Goal: Download file/media

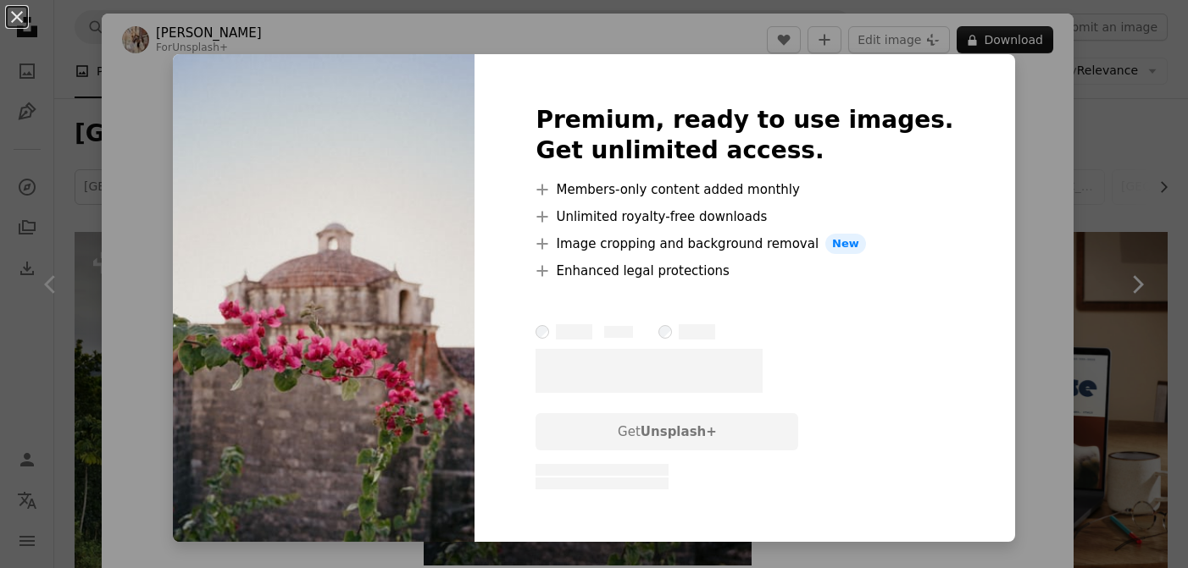
scroll to position [1060, 0]
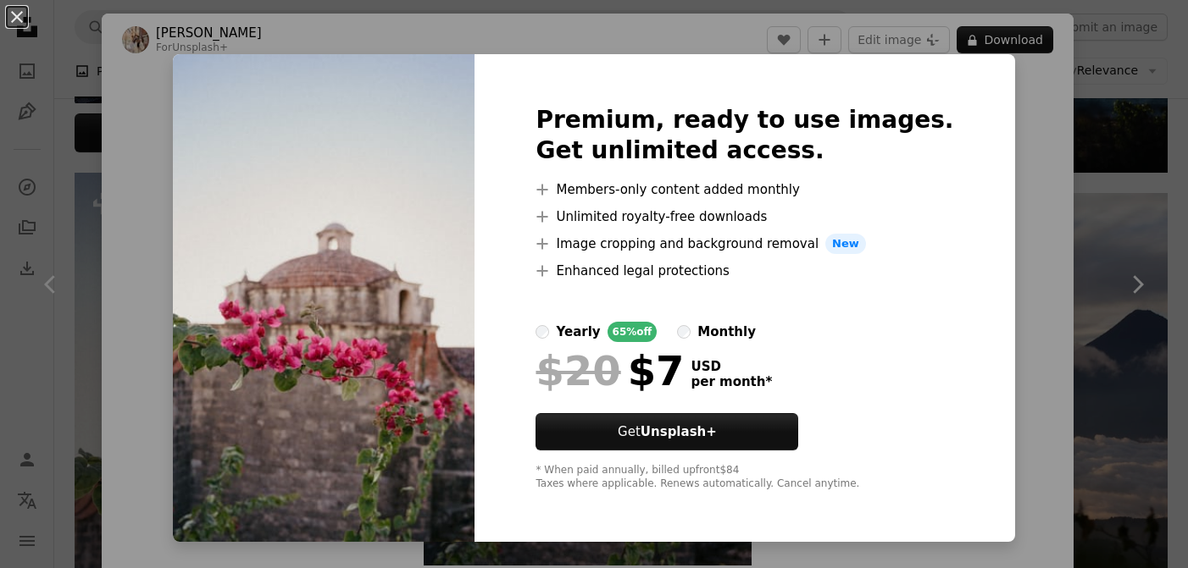
click at [1011, 267] on div "An X shape Premium, ready to use images. Get unlimited access. A plus sign Memb…" at bounding box center [594, 284] width 1188 height 568
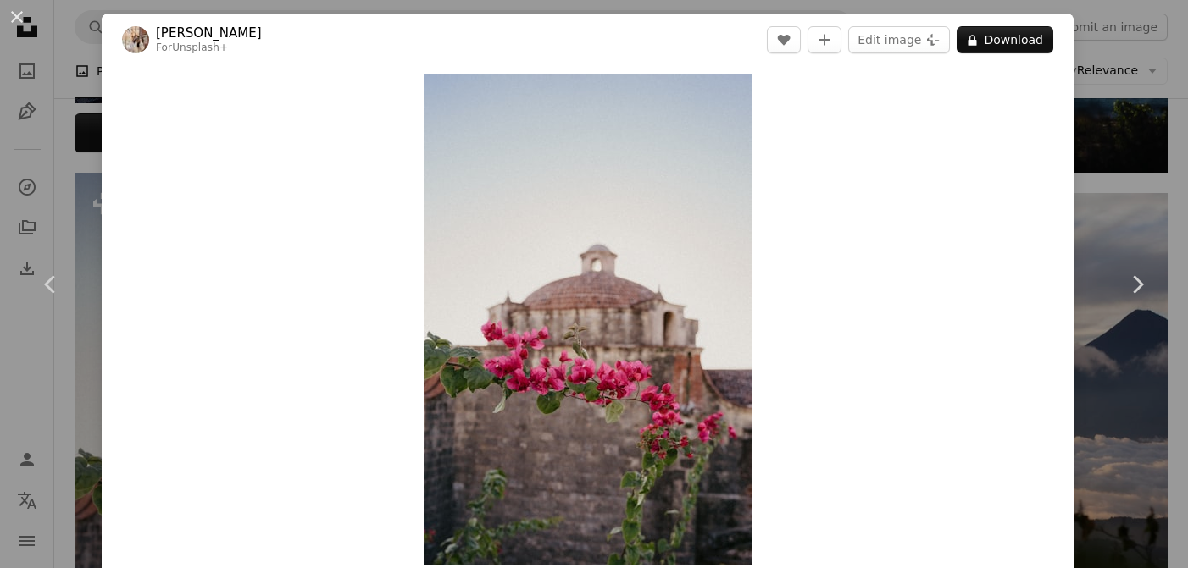
click at [1132, 90] on div "An X shape Chevron left Chevron right [PERSON_NAME] For Unsplash+ A heart A plu…" at bounding box center [594, 284] width 1188 height 568
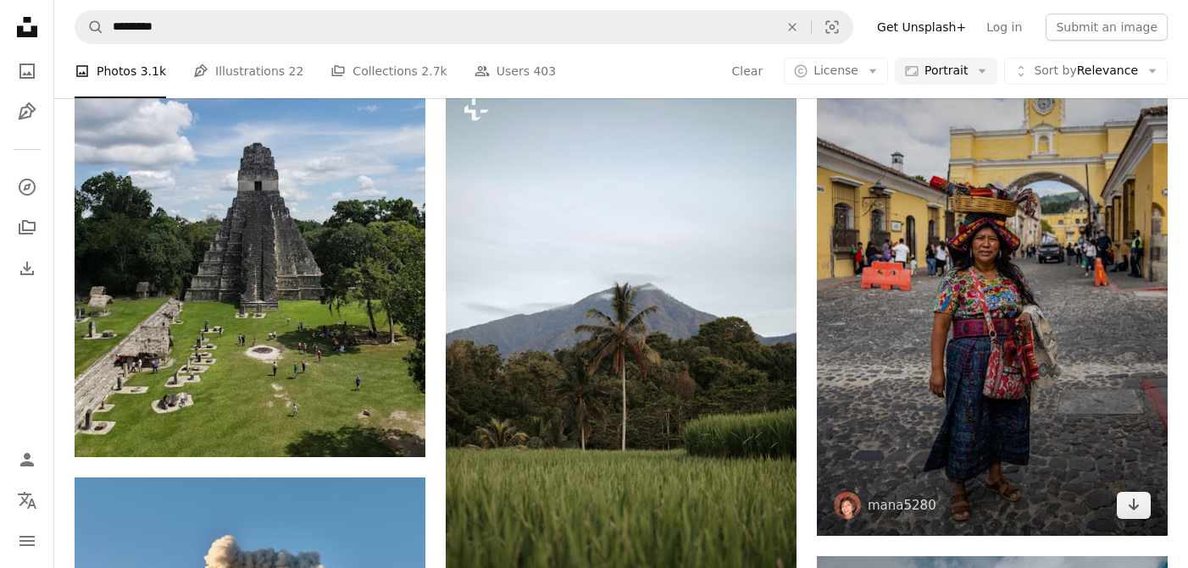
scroll to position [1815, 0]
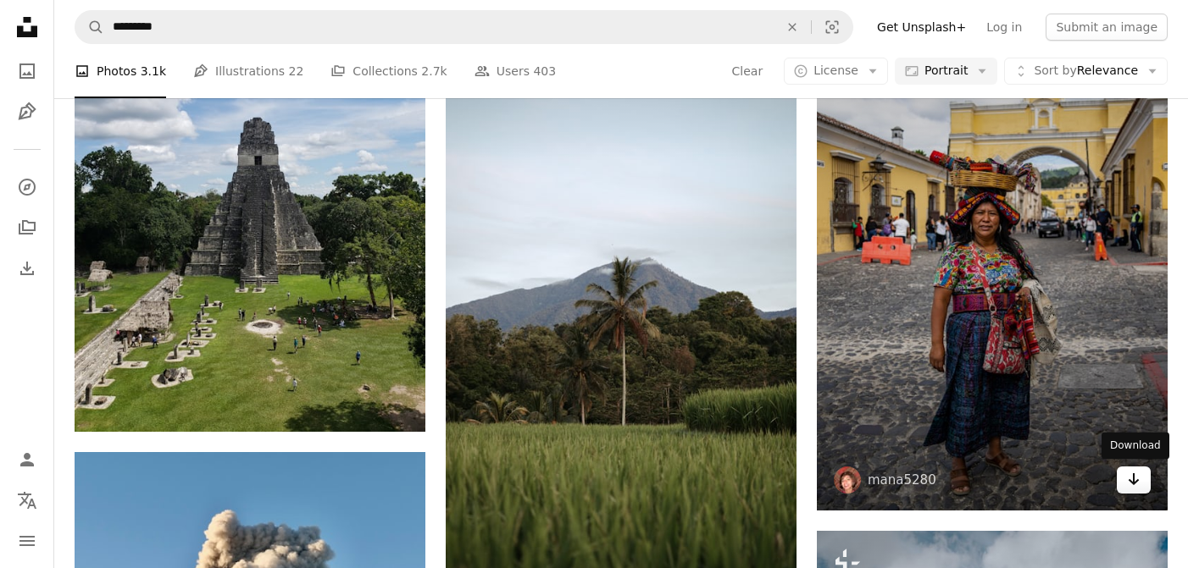
click at [1142, 481] on link "Arrow pointing down" at bounding box center [1133, 480] width 34 height 27
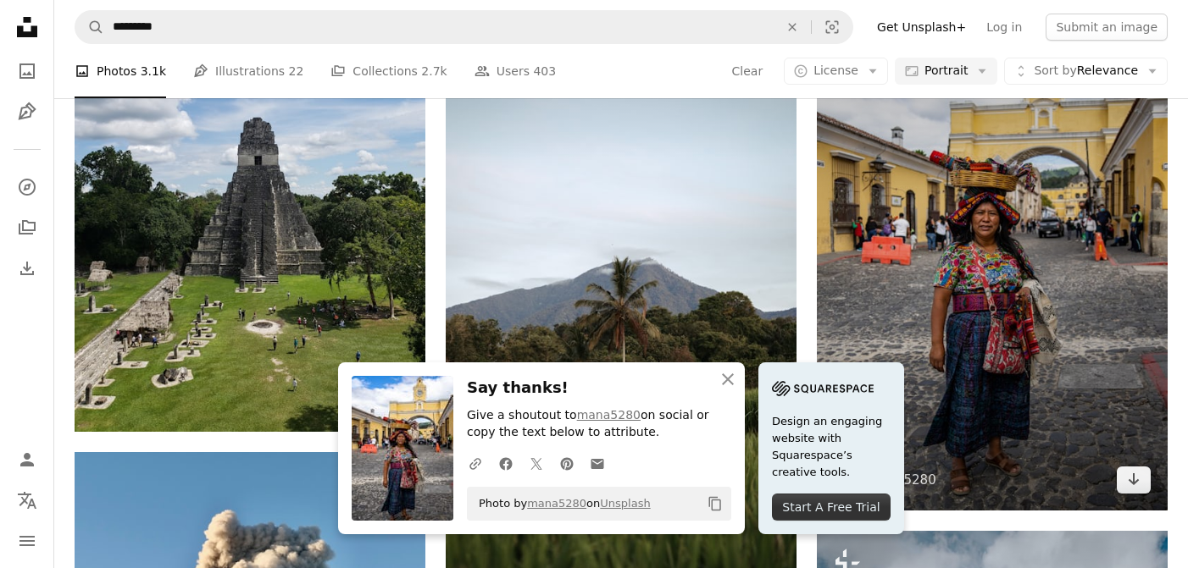
click at [933, 199] on img at bounding box center [992, 248] width 351 height 526
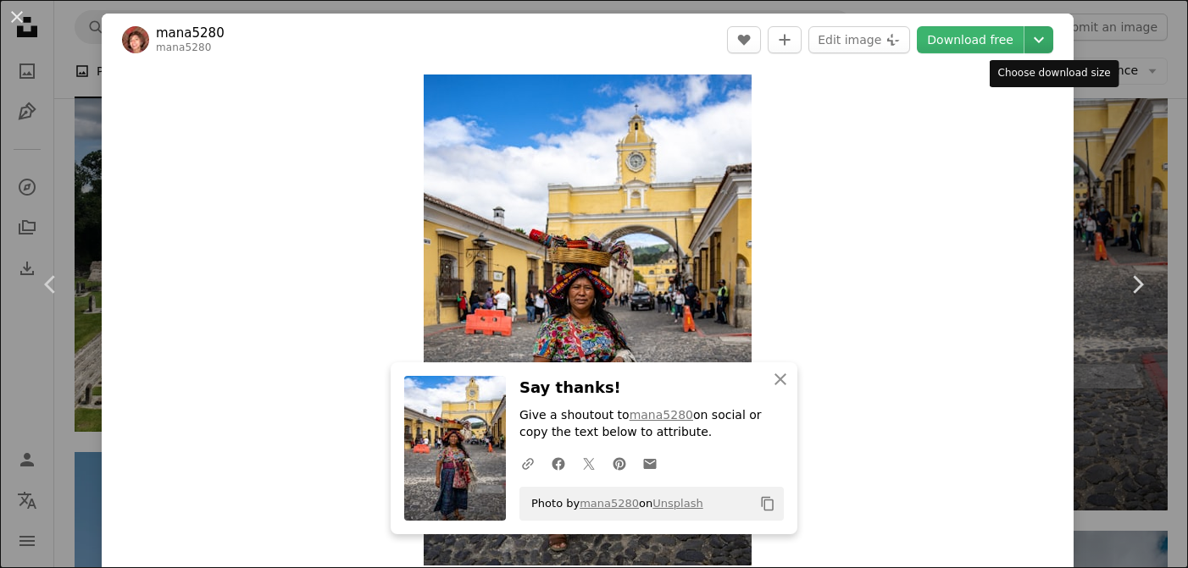
click at [1044, 41] on icon "Chevron down" at bounding box center [1038, 40] width 27 height 20
click at [1070, 12] on dialog "An X shape Chevron left Chevron right mana5280 mana5280 A heart A plus sign Edi…" at bounding box center [594, 284] width 1188 height 568
click at [1052, 31] on icon "Chevron down" at bounding box center [1038, 40] width 27 height 20
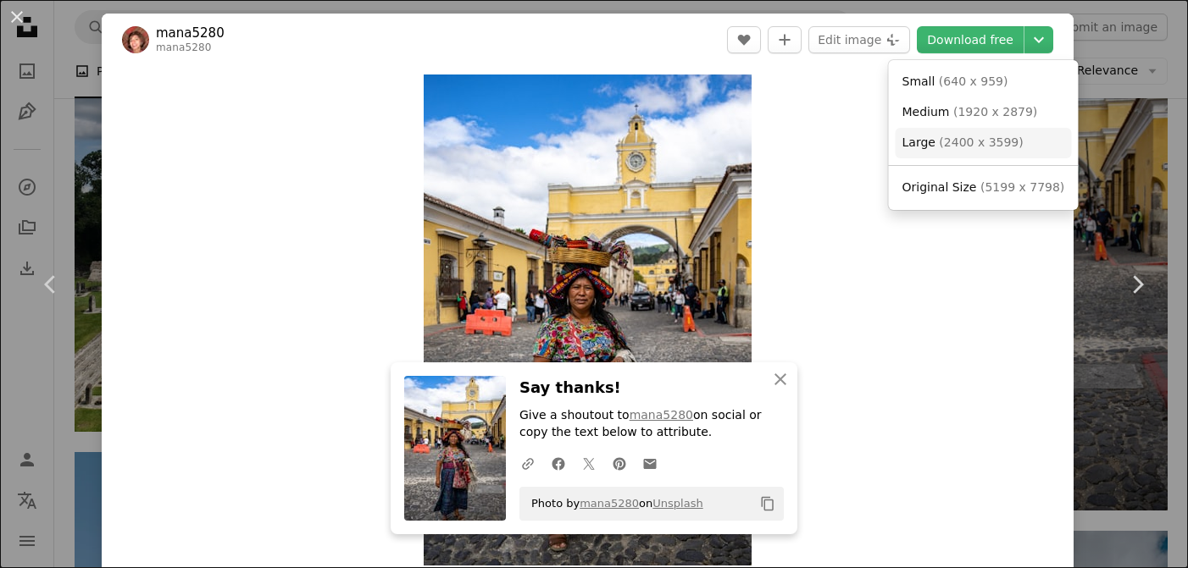
click at [1006, 141] on span "( 2400 x 3599 )" at bounding box center [981, 143] width 84 height 14
